Goal: Task Accomplishment & Management: Manage account settings

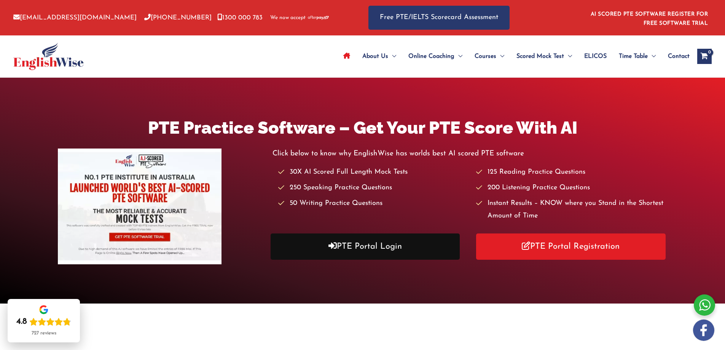
click at [382, 245] on link "PTE Portal Login" at bounding box center [366, 246] width 190 height 26
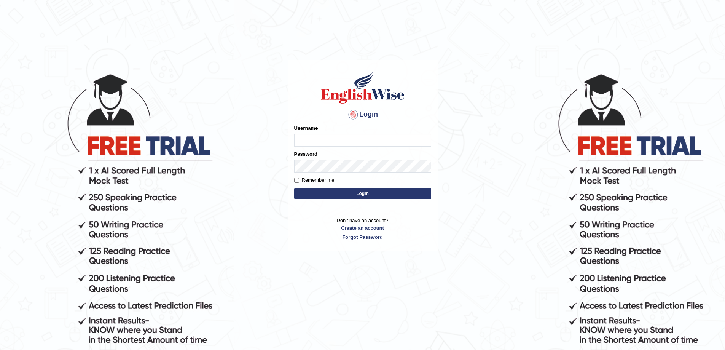
click at [316, 141] on input "Username" at bounding box center [362, 140] width 137 height 13
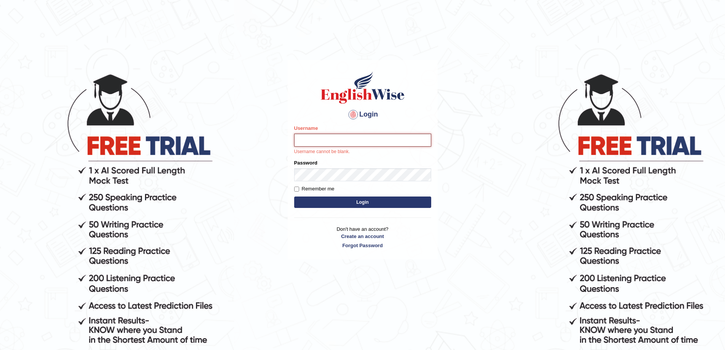
click at [330, 141] on input "Username" at bounding box center [362, 140] width 137 height 13
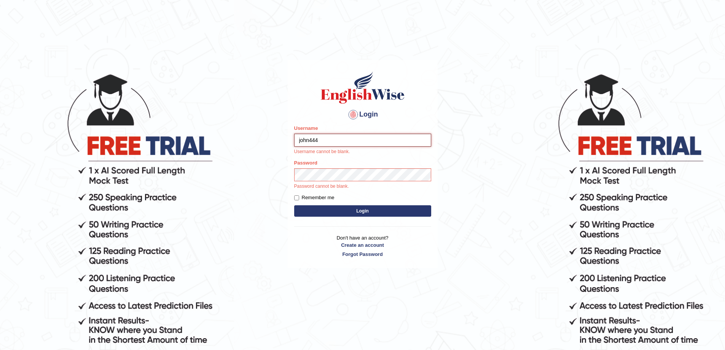
type input "john444"
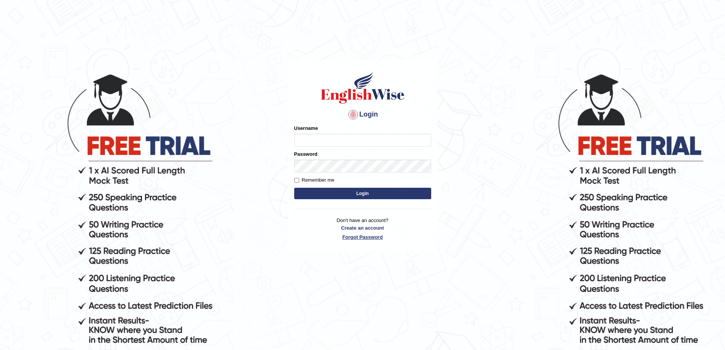
click at [372, 238] on link "Forgot Password" at bounding box center [362, 236] width 137 height 7
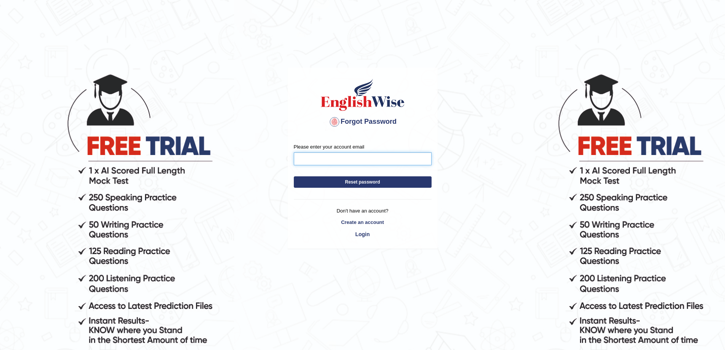
click at [335, 159] on input "Please enter your account email" at bounding box center [363, 158] width 138 height 13
type input "johnprem91@gmail.com"
click at [343, 181] on button "Reset password" at bounding box center [363, 181] width 138 height 11
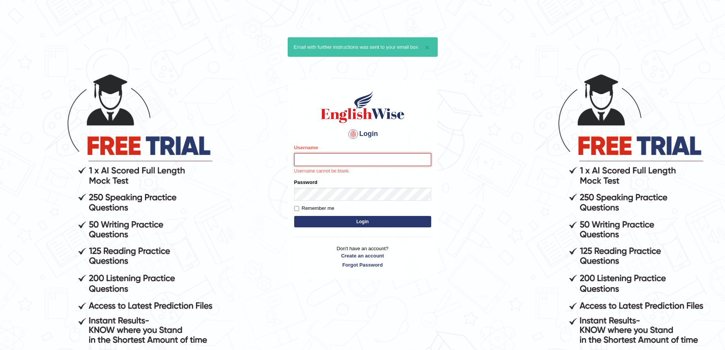
click at [338, 159] on input "Username" at bounding box center [362, 159] width 137 height 13
type input "john444"
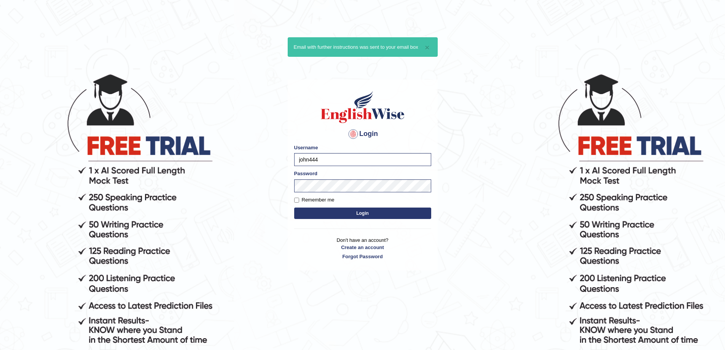
click at [344, 214] on button "Login" at bounding box center [362, 212] width 137 height 11
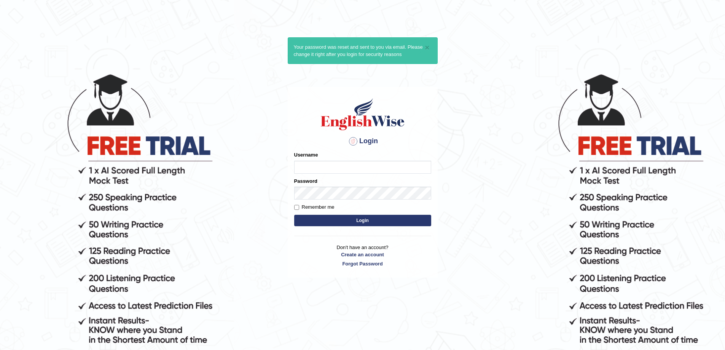
click at [340, 168] on input "Username" at bounding box center [362, 167] width 137 height 13
type input "john444"
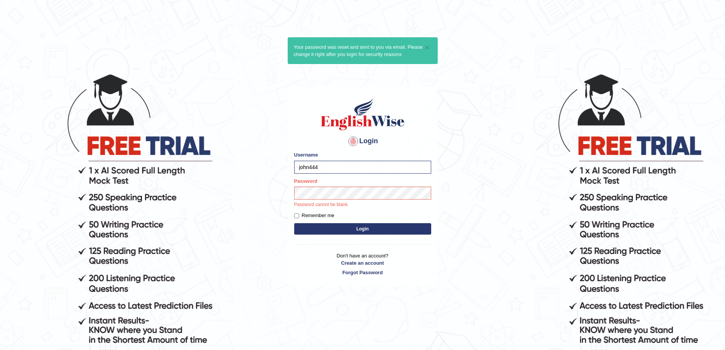
click at [324, 230] on button "Login" at bounding box center [362, 228] width 137 height 11
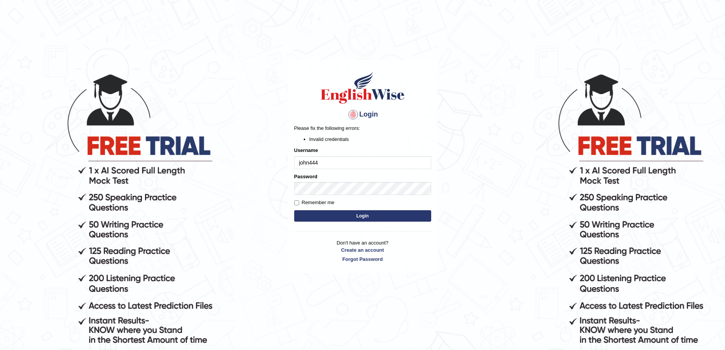
click at [330, 162] on input "john444" at bounding box center [362, 162] width 137 height 13
click at [300, 163] on input "john444" at bounding box center [362, 162] width 137 height 13
type input "John444"
click at [338, 216] on button "Login" at bounding box center [362, 215] width 137 height 11
click at [361, 259] on link "Forgot Password" at bounding box center [362, 258] width 137 height 7
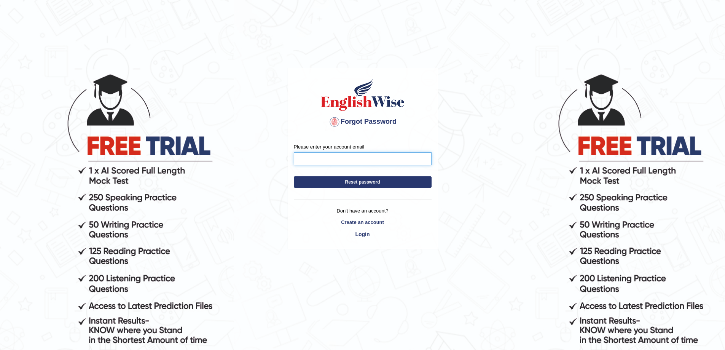
click at [372, 156] on input "Please enter your account email" at bounding box center [363, 158] width 138 height 13
type input "johnprem91@gmail.com"
click at [357, 180] on button "Reset password" at bounding box center [363, 181] width 138 height 11
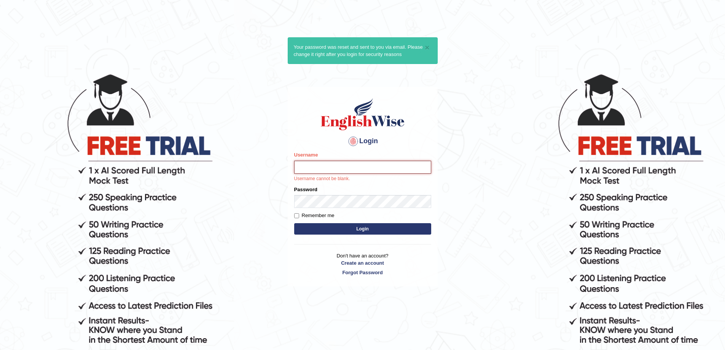
click at [336, 167] on input "Username" at bounding box center [362, 167] width 137 height 13
type input "john444"
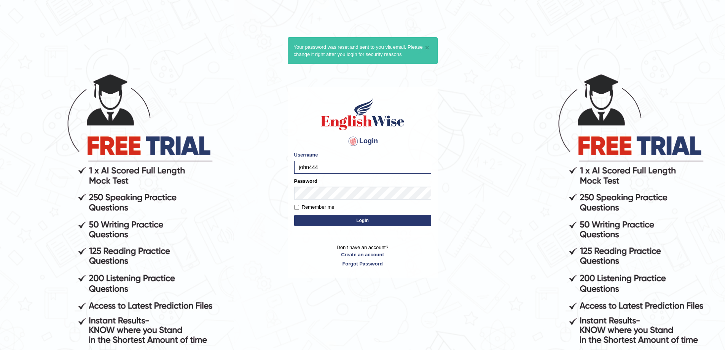
click at [320, 222] on button "Login" at bounding box center [362, 220] width 137 height 11
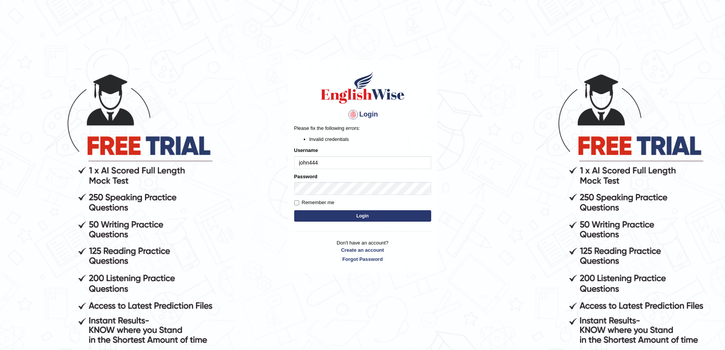
click at [331, 160] on input "john444" at bounding box center [362, 162] width 137 height 13
type input "john44"
click at [368, 216] on button "Login" at bounding box center [362, 215] width 137 height 11
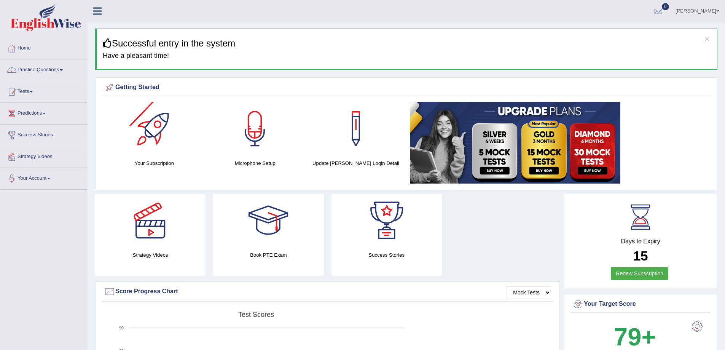
click at [156, 129] on div at bounding box center [153, 128] width 53 height 53
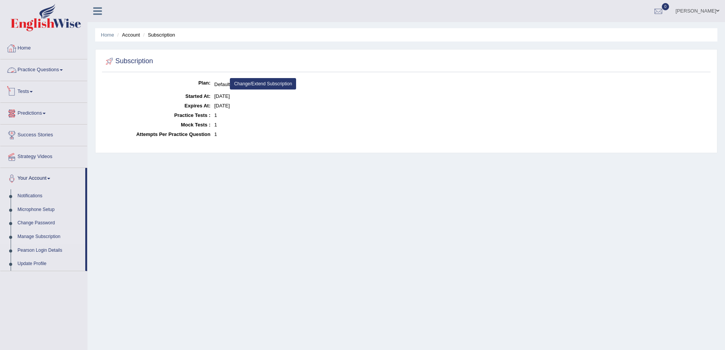
click at [37, 50] on link "Home" at bounding box center [43, 47] width 87 height 19
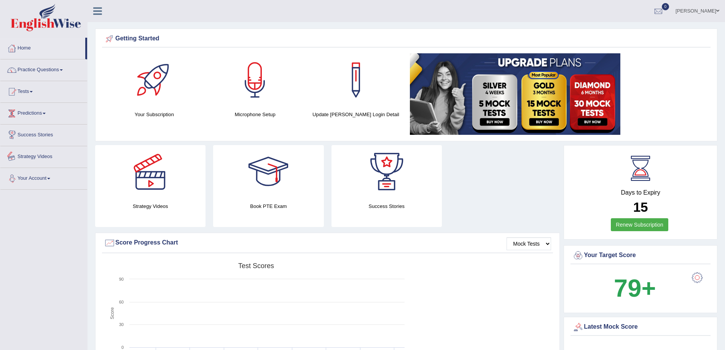
click at [57, 179] on link "Your Account" at bounding box center [43, 177] width 87 height 19
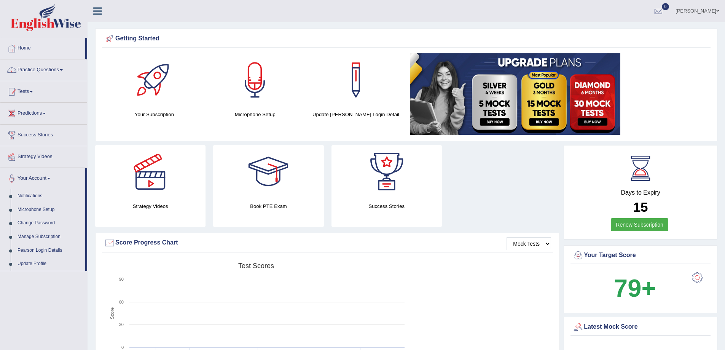
click at [42, 177] on link "Your Account" at bounding box center [42, 177] width 85 height 19
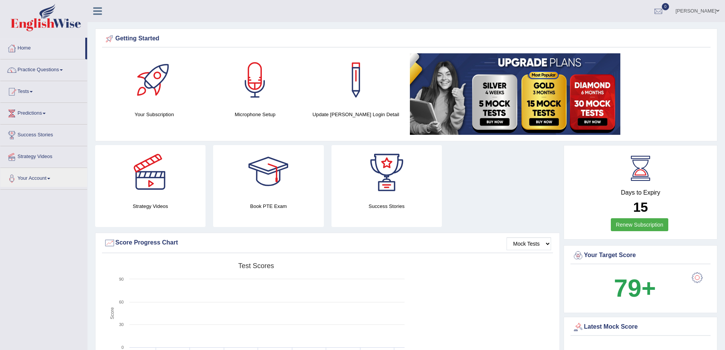
click at [386, 177] on div at bounding box center [386, 171] width 53 height 53
